Goal: Transaction & Acquisition: Purchase product/service

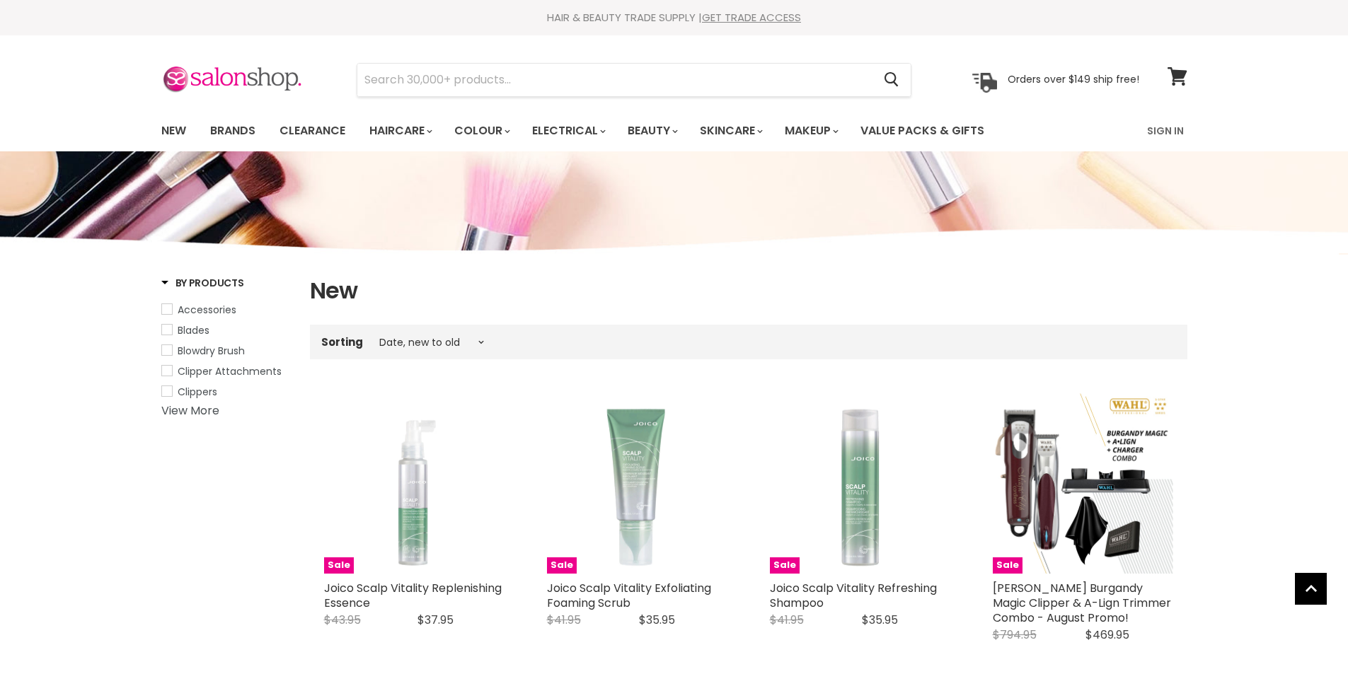
select select "created-descending"
click at [246, 129] on link "Brands" at bounding box center [233, 131] width 67 height 30
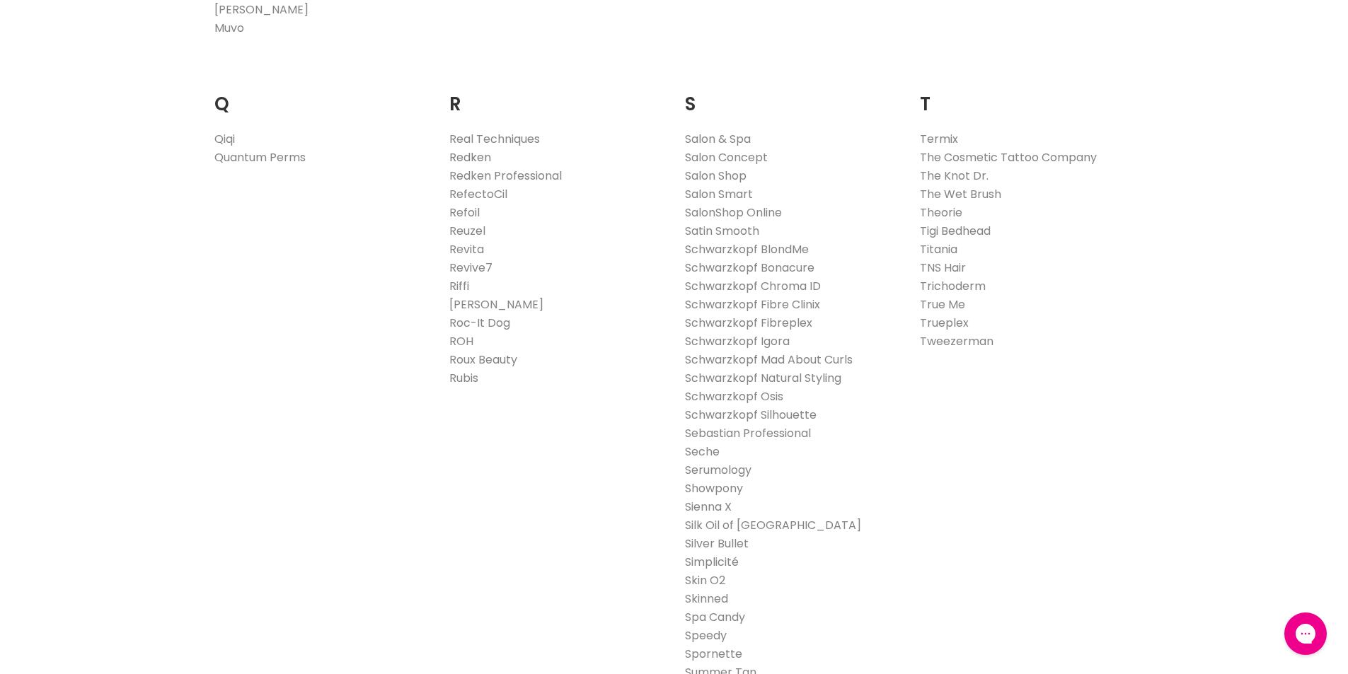
click at [468, 158] on link "Redken" at bounding box center [470, 157] width 42 height 16
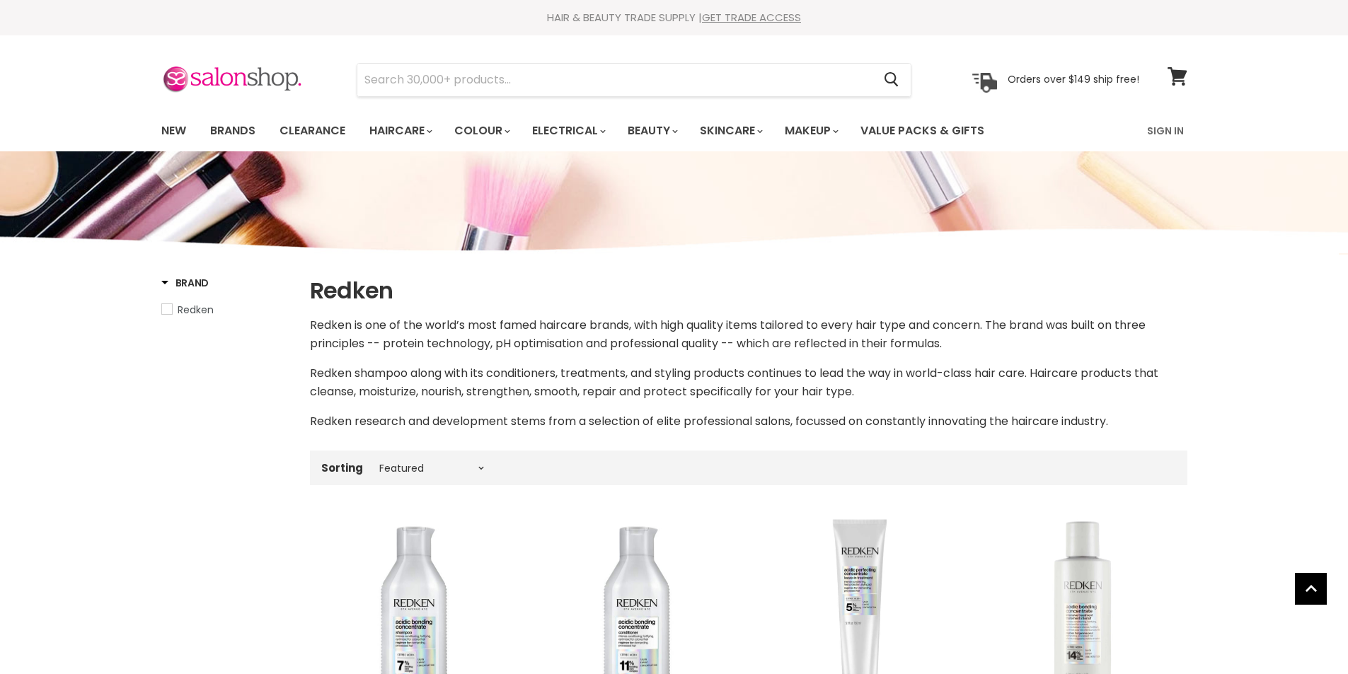
select select "manual"
